Goal: Browse casually: Explore the website without a specific task or goal

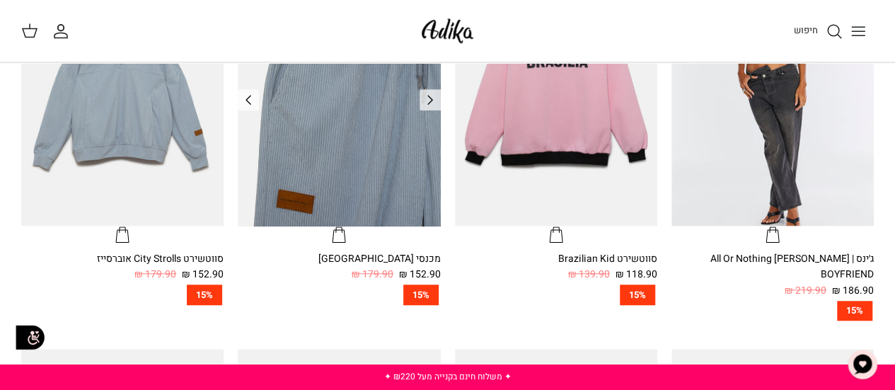
scroll to position [425, 0]
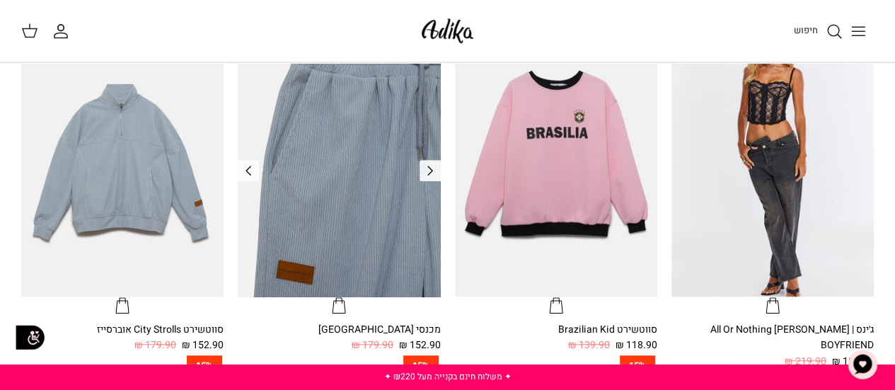
click at [435, 171] on icon "Left" at bounding box center [430, 170] width 17 height 17
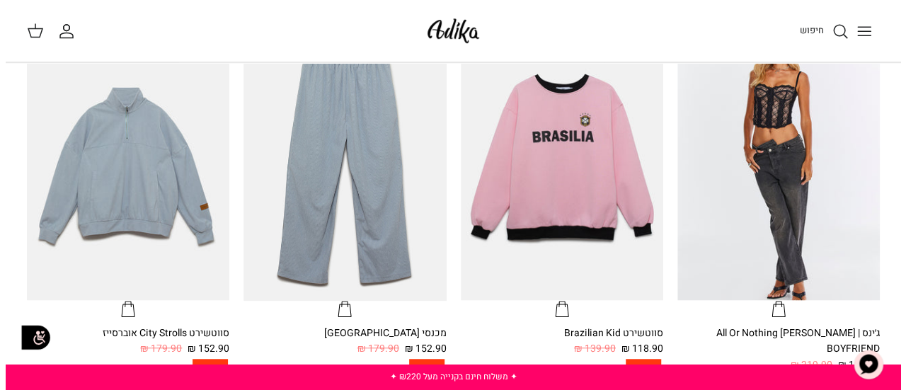
scroll to position [142, 0]
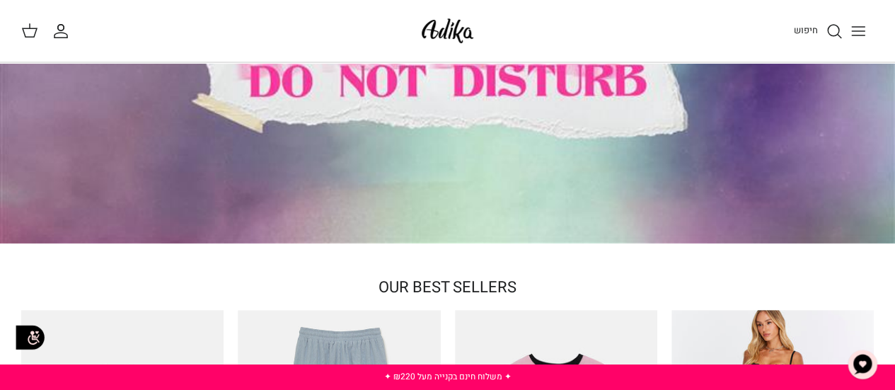
click at [858, 29] on icon "Toggle menu" at bounding box center [858, 31] width 17 height 17
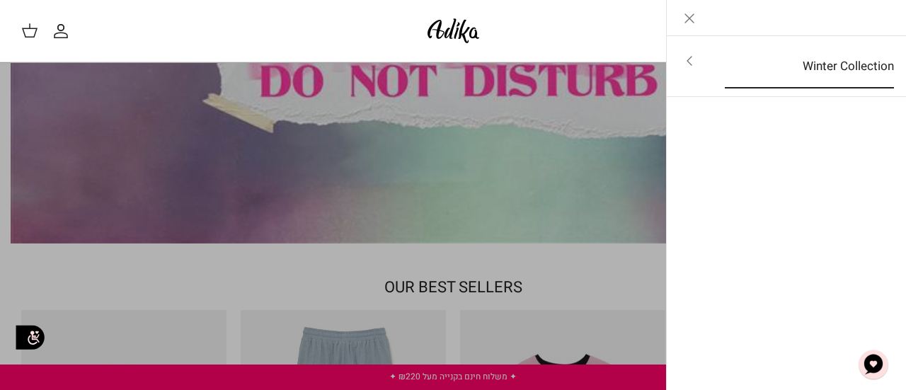
click at [844, 67] on link "Winter Collection" at bounding box center [809, 67] width 195 height 44
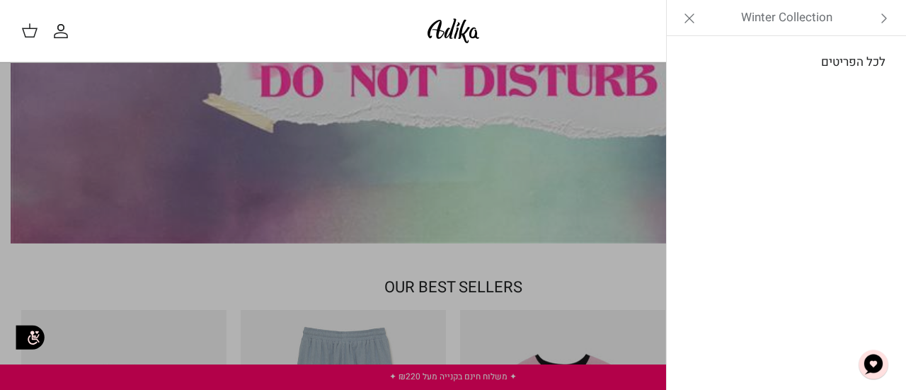
click at [856, 57] on link "לכל הפריטים" at bounding box center [787, 62] width 226 height 35
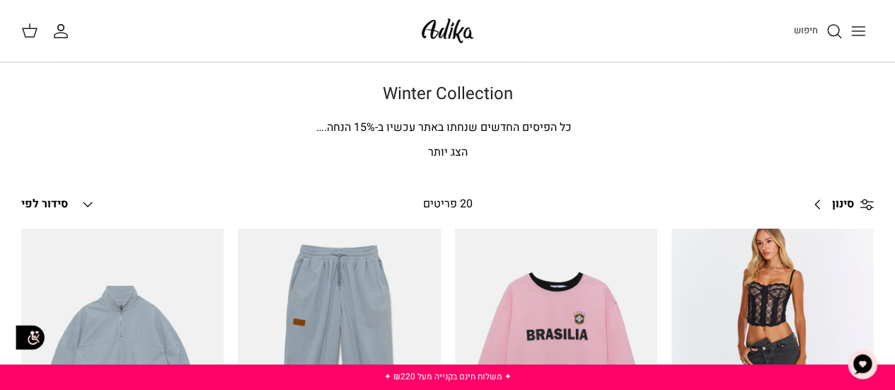
click at [348, 127] on span "% הנחה." at bounding box center [345, 127] width 59 height 17
click at [442, 33] on img at bounding box center [448, 30] width 60 height 33
